Goal: Task Accomplishment & Management: Use online tool/utility

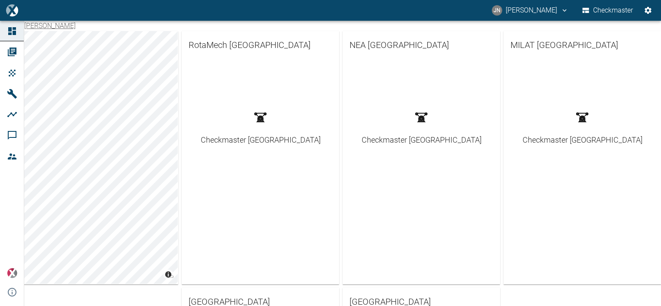
scroll to position [234, 0]
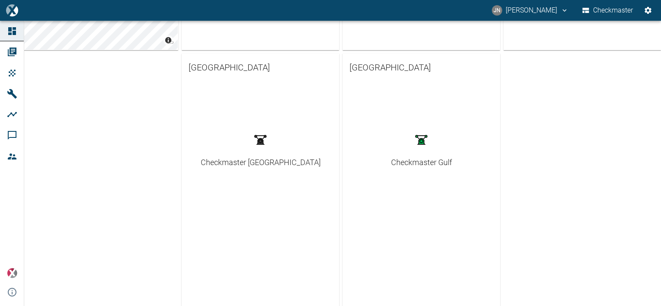
click at [431, 161] on div "Checkmaster Gulf" at bounding box center [421, 163] width 61 height 12
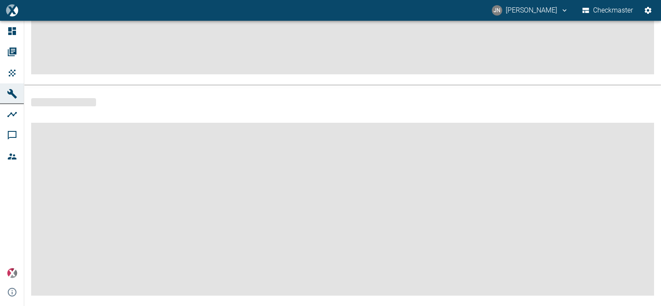
scroll to position [197, 0]
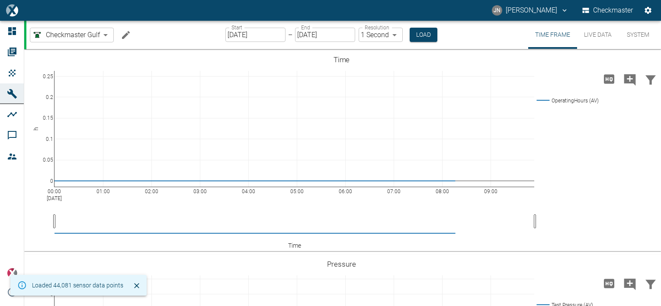
click at [641, 34] on button "System" at bounding box center [637, 35] width 39 height 28
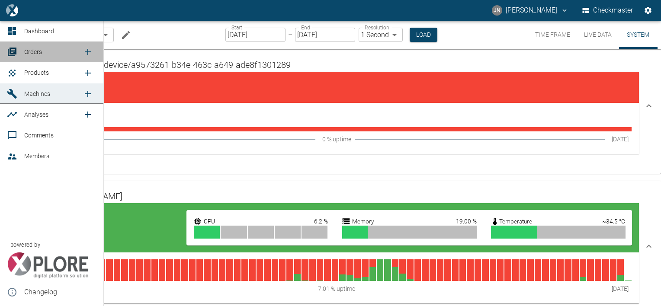
click at [29, 52] on span "Orders" at bounding box center [33, 51] width 18 height 7
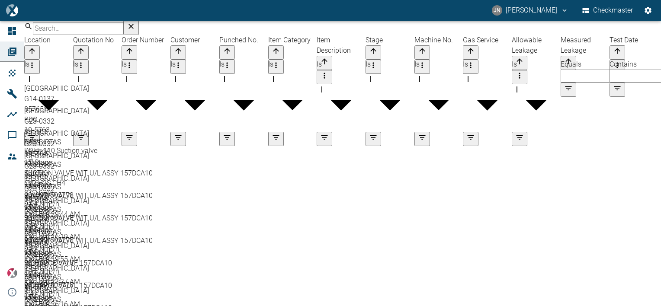
click at [178, 115] on div "PDO" at bounding box center [342, 120] width 637 height 10
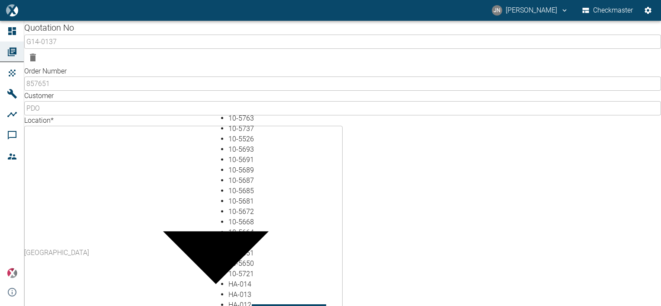
click at [265, 116] on li "10-5763" at bounding box center [338, 118] width 221 height 10
type input "10-5763"
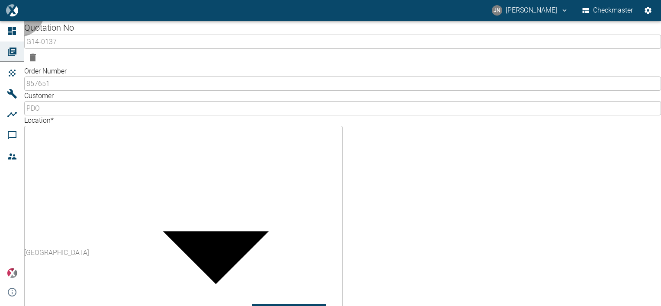
click at [543, 251] on div "Quotation No G14-0137 ​ Order Number 857651 ​ Customer PDO ​ Location * [GEOGRA…" at bounding box center [330, 163] width 661 height 285
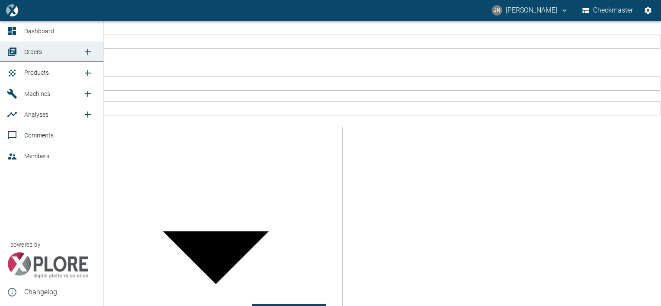
click at [38, 71] on span "Products" at bounding box center [36, 72] width 25 height 7
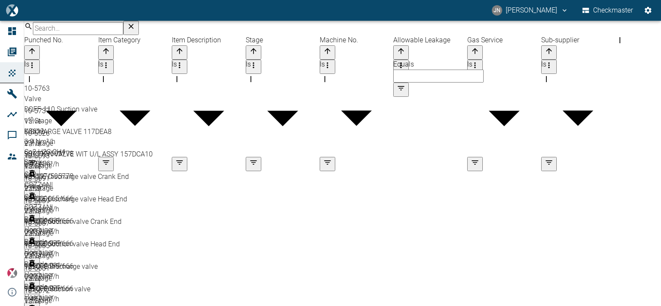
click at [215, 104] on div "DOFF-110 Suction valve" at bounding box center [342, 109] width 637 height 10
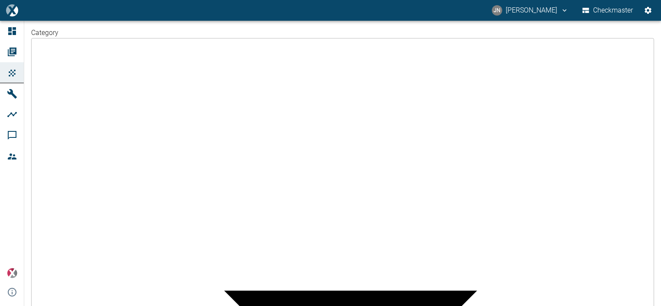
type input "10-5764"
click at [83, 157] on li "Checkmaster - ALL" at bounding box center [114, 157] width 133 height 10
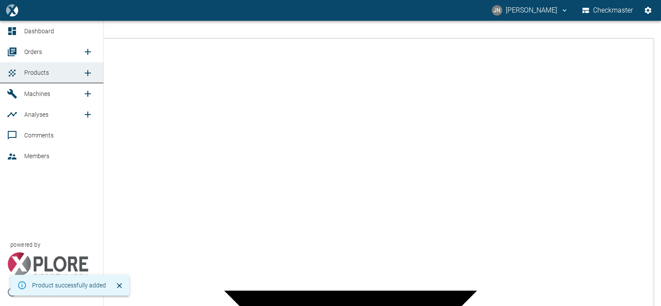
click at [29, 53] on span "Orders" at bounding box center [33, 51] width 18 height 7
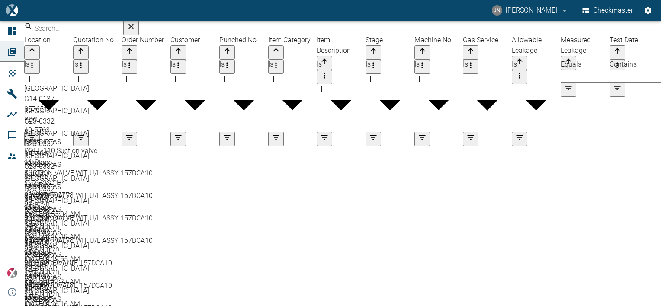
click at [240, 125] on div "10-5763" at bounding box center [342, 130] width 637 height 10
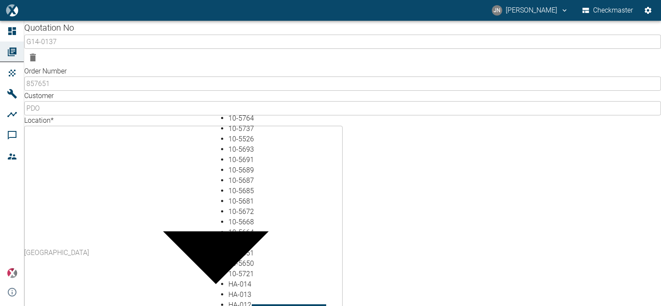
click at [252, 121] on li "10-5764" at bounding box center [338, 118] width 221 height 10
type input "10-5764"
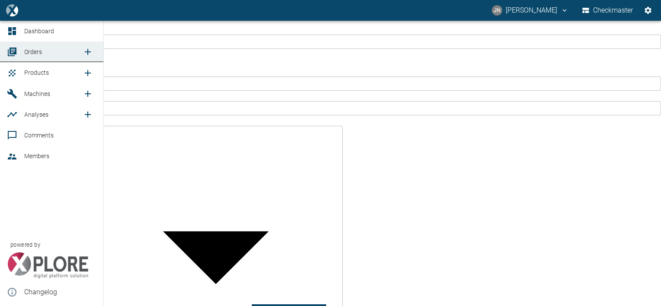
click at [40, 70] on span "Products" at bounding box center [36, 72] width 25 height 7
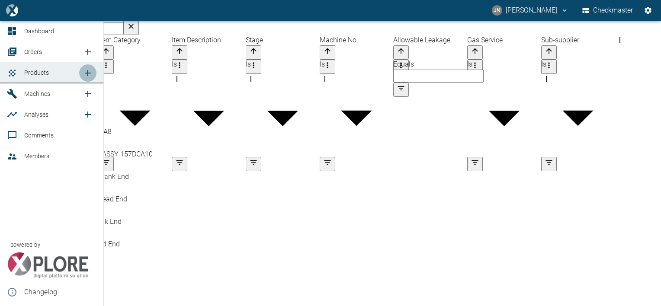
click at [88, 70] on icon "new /product/list/0" at bounding box center [88, 73] width 10 height 10
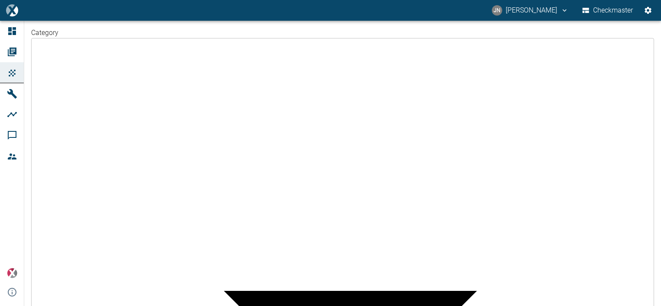
type input "DOFF-110 Suction valve"
click at [336, 86] on body "[PERSON_NAME] [PERSON_NAME] Checkmaster Dashboard Orders Products Machines Anal…" at bounding box center [330, 153] width 661 height 306
type input "2"
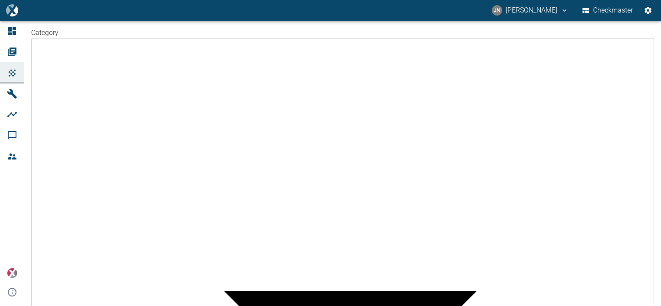
click at [94, 48] on body "[PERSON_NAME] [PERSON_NAME] Checkmaster Dashboard Orders Products Machines Anal…" at bounding box center [330, 153] width 661 height 306
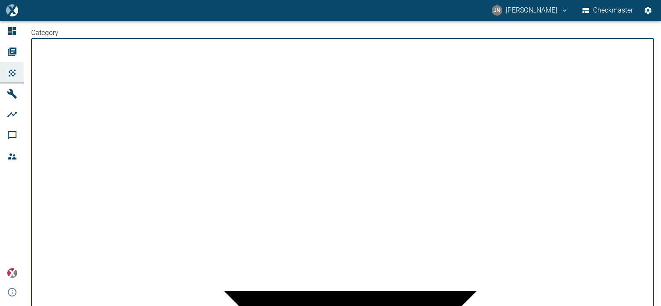
type input "valve"
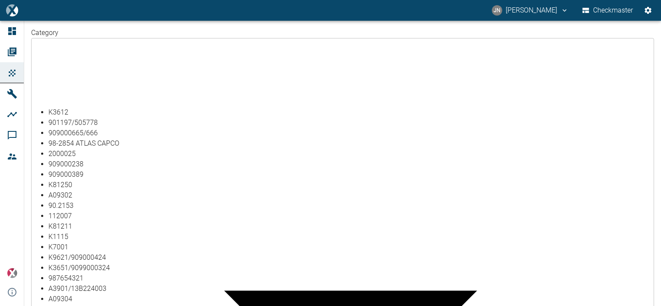
click at [54, 112] on li "K3612" at bounding box center [114, 112] width 133 height 10
type input "K3612"
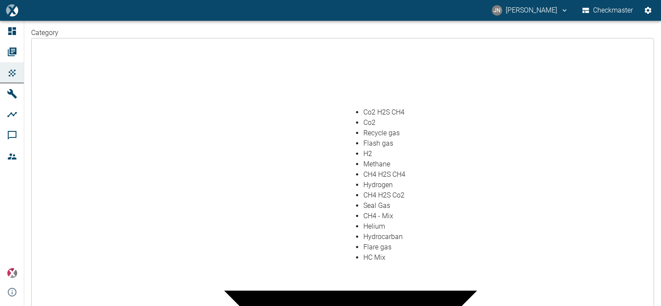
click at [388, 113] on li "Co2 H2S CH4" at bounding box center [429, 112] width 133 height 10
type input "Co2 H2S CH4"
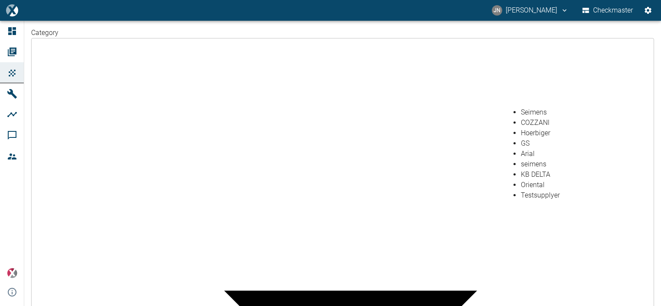
click at [536, 114] on li "Seimens" at bounding box center [587, 112] width 133 height 10
type input "Seimens"
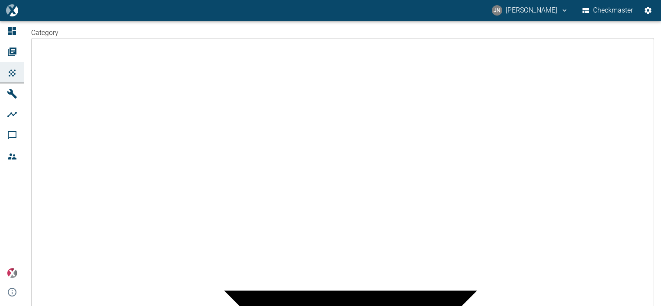
type input "3.90"
type input "10-5765"
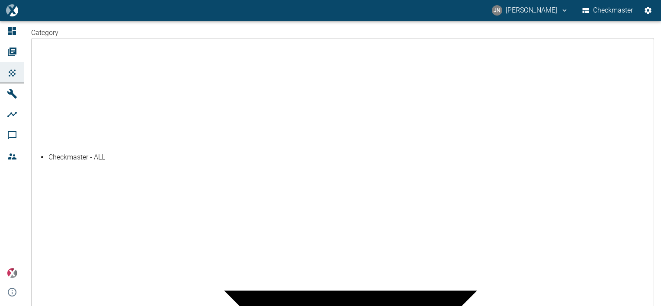
click at [110, 152] on li "Checkmaster - ALL" at bounding box center [114, 157] width 133 height 10
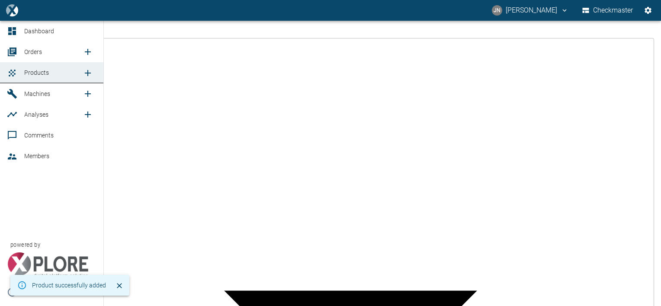
drag, startPoint x: 38, startPoint y: 51, endPoint x: 81, endPoint y: 80, distance: 51.8
click at [38, 51] on span "Orders" at bounding box center [33, 51] width 18 height 7
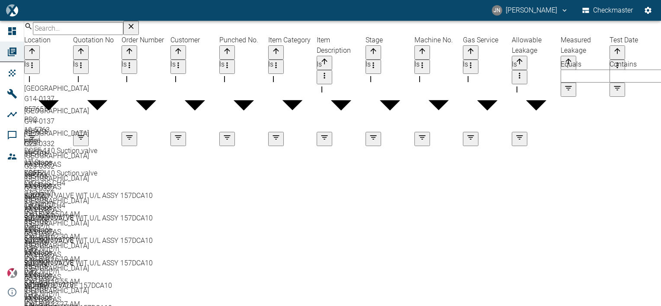
click at [236, 125] on div "10-5763" at bounding box center [342, 130] width 637 height 10
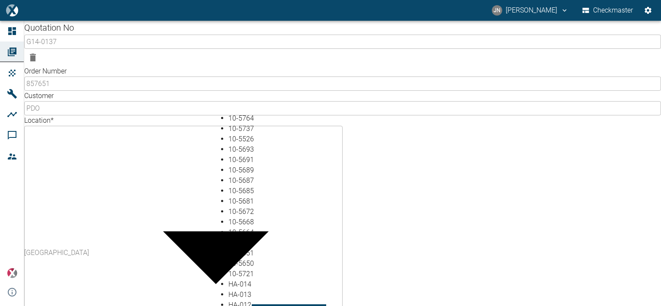
drag, startPoint x: 447, startPoint y: 110, endPoint x: 451, endPoint y: 164, distance: 53.8
click at [451, 169] on body "[PERSON_NAME] [PERSON_NAME] Checkmaster Dashboard Orders Products Machines Anal…" at bounding box center [330, 153] width 661 height 306
type input "10-5765"
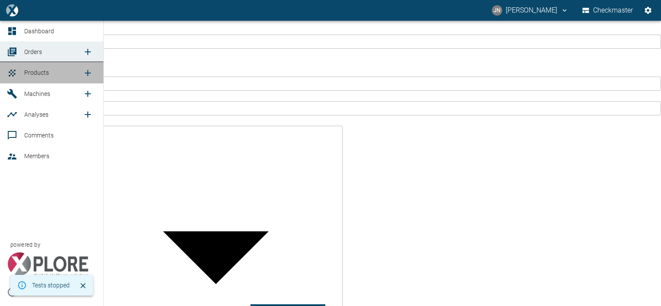
click at [35, 69] on span "Products" at bounding box center [36, 72] width 25 height 7
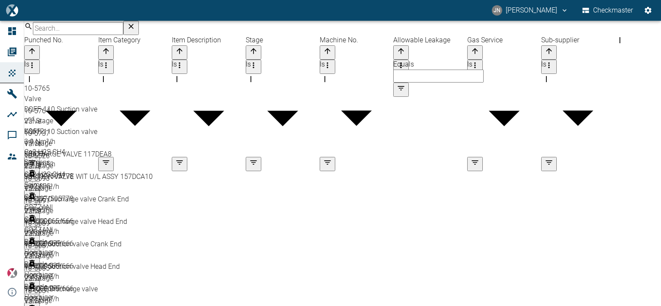
click at [216, 104] on div "DOFF-110 Suction valve" at bounding box center [342, 109] width 637 height 10
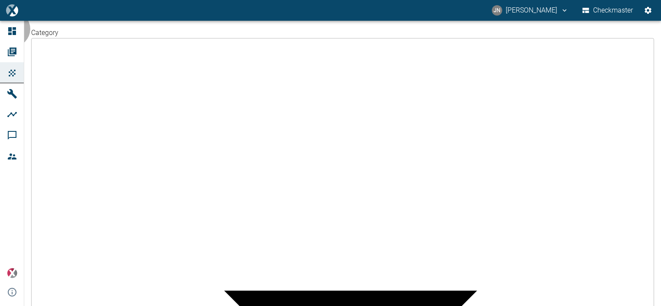
type input "10-5766"
click at [96, 156] on li "Checkmaster - ALL" at bounding box center [114, 157] width 133 height 10
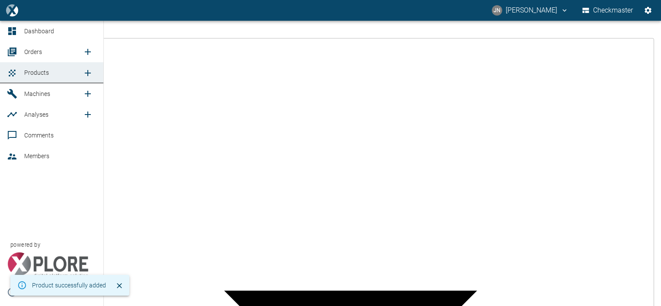
click at [29, 48] on span "Orders" at bounding box center [53, 52] width 58 height 10
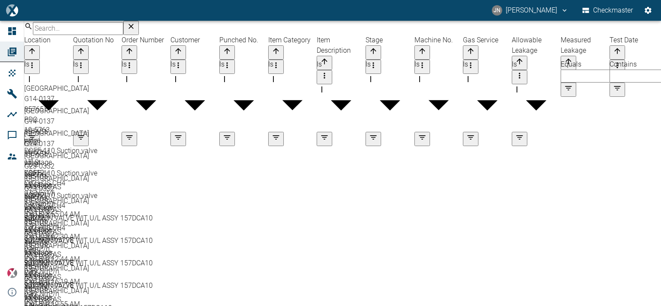
click at [235, 125] on div "10-5763" at bounding box center [342, 130] width 637 height 10
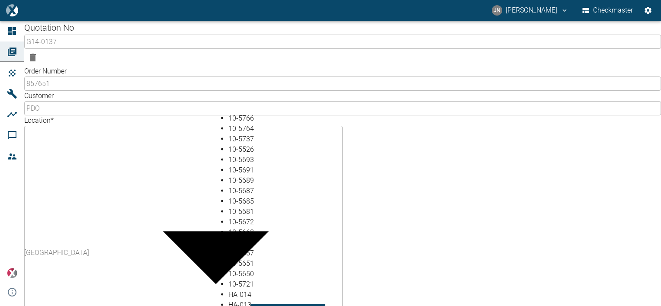
click at [243, 114] on li "10-5766" at bounding box center [338, 118] width 221 height 10
type input "10-5766"
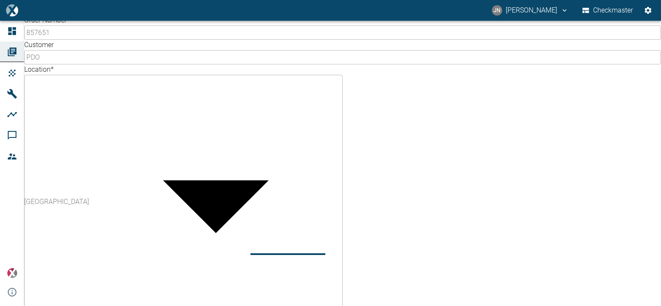
scroll to position [51, 0]
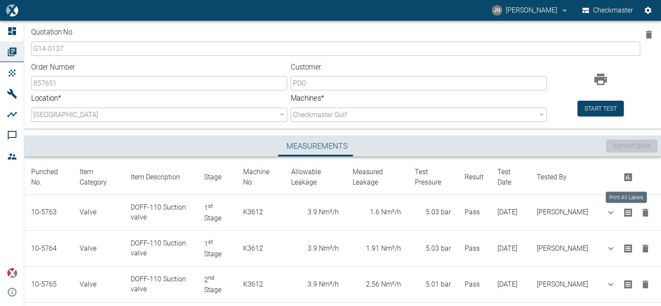
click at [625, 175] on icon "Print All Labels" at bounding box center [628, 177] width 8 height 8
